Goal: Find specific page/section: Find specific page/section

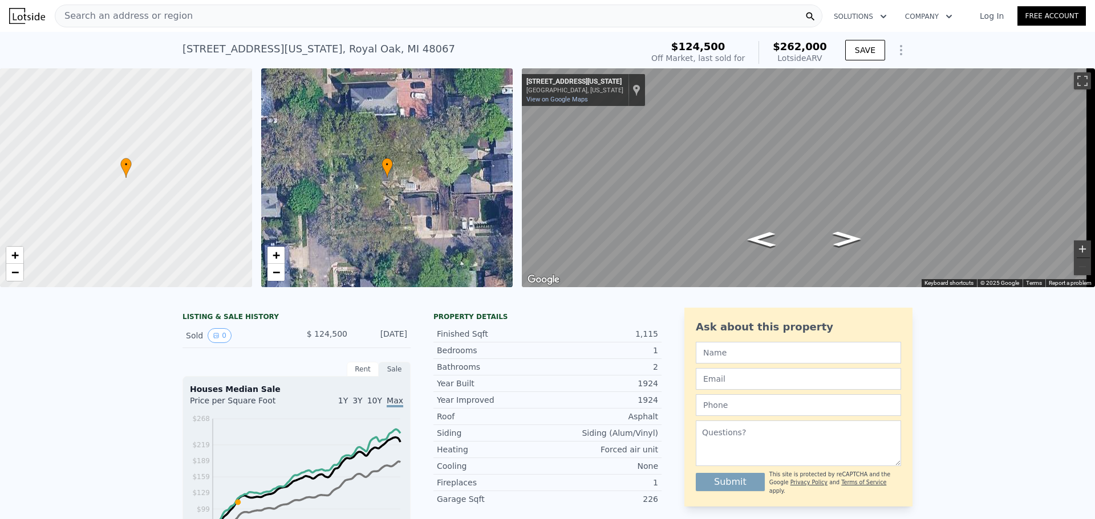
click at [1074, 246] on button "Zoom in" at bounding box center [1082, 249] width 17 height 17
click at [1078, 267] on button "Zoom out" at bounding box center [1082, 266] width 17 height 17
click at [846, 242] on icon "Go South, Virginia Ave" at bounding box center [846, 239] width 53 height 22
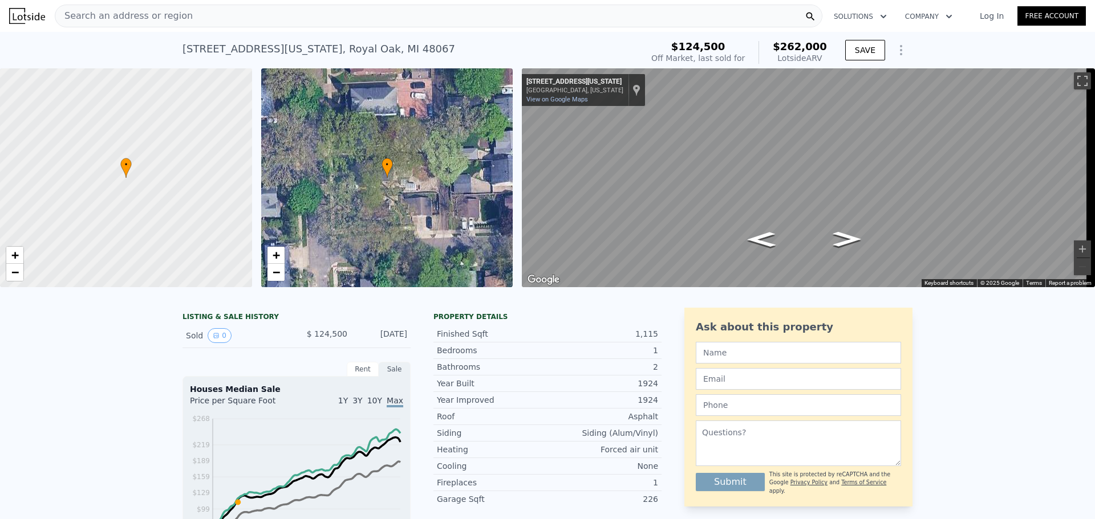
click at [767, 237] on icon "Go North, Virginia Ave" at bounding box center [761, 240] width 53 height 22
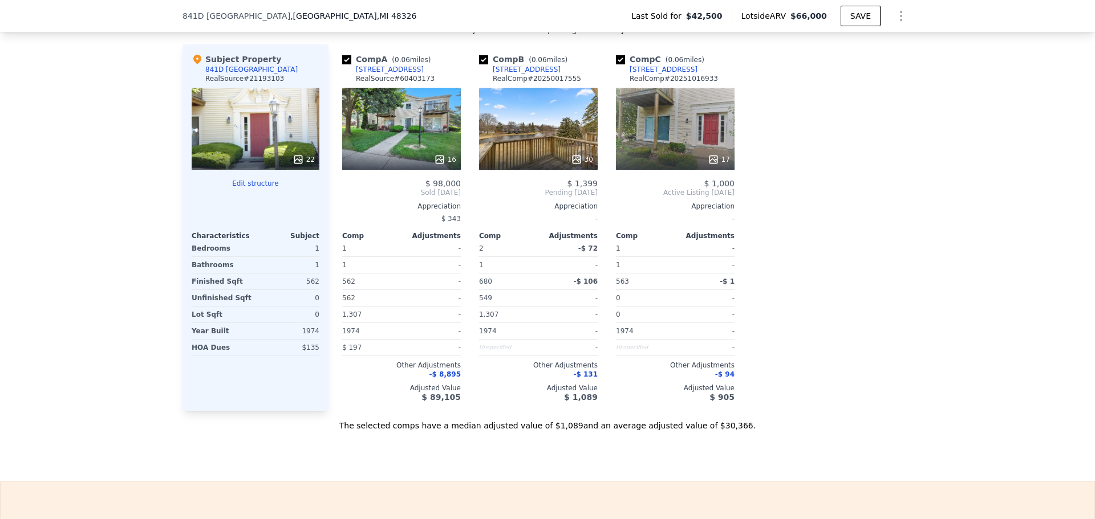
scroll to position [1004, 0]
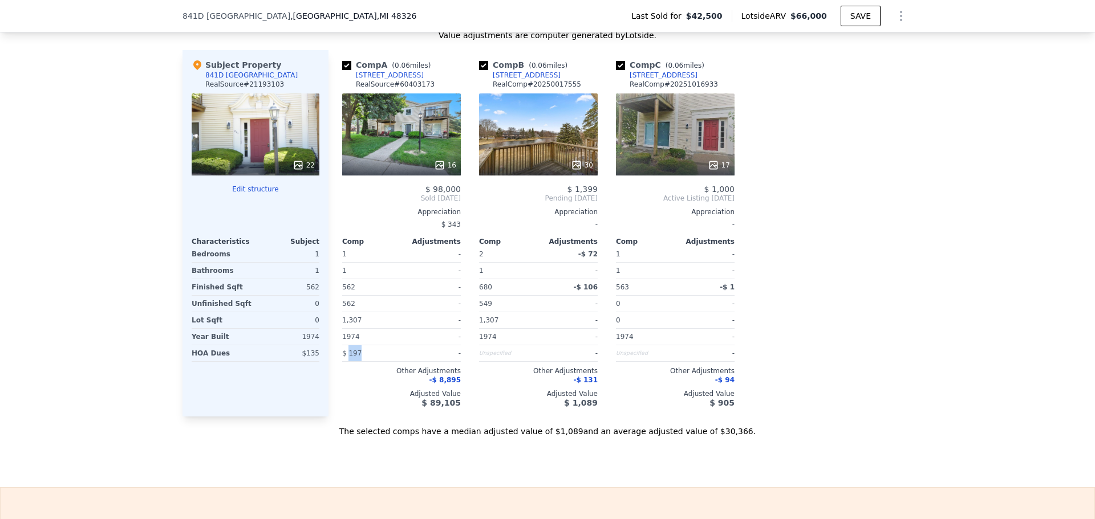
drag, startPoint x: 356, startPoint y: 363, endPoint x: 343, endPoint y: 363, distance: 13.7
click at [343, 361] on div "$ 197" at bounding box center [370, 354] width 57 height 16
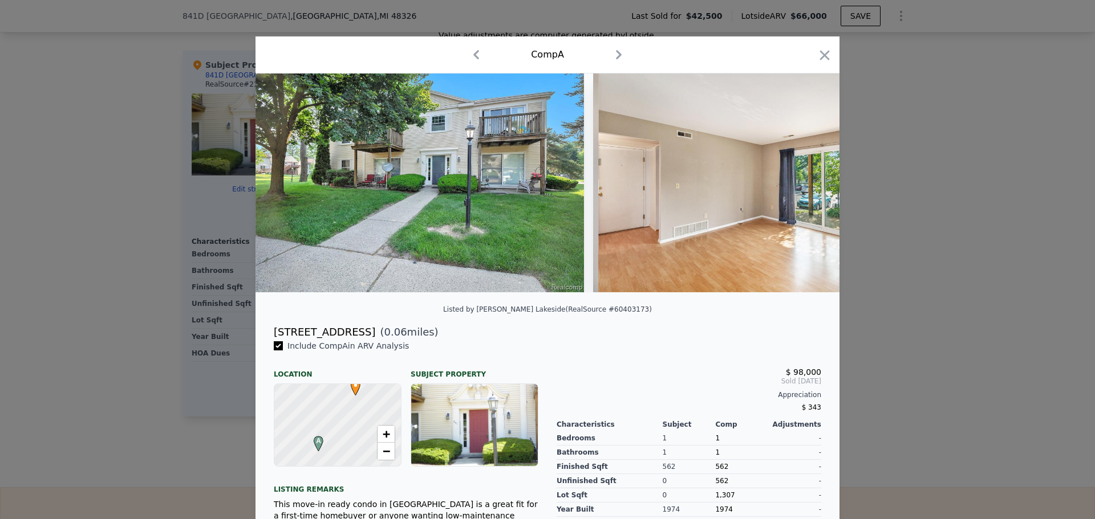
drag, startPoint x: 891, startPoint y: 94, endPoint x: 830, endPoint y: 54, distance: 73.2
click at [893, 93] on div at bounding box center [547, 259] width 1095 height 519
